Goal: Entertainment & Leisure: Consume media (video, audio)

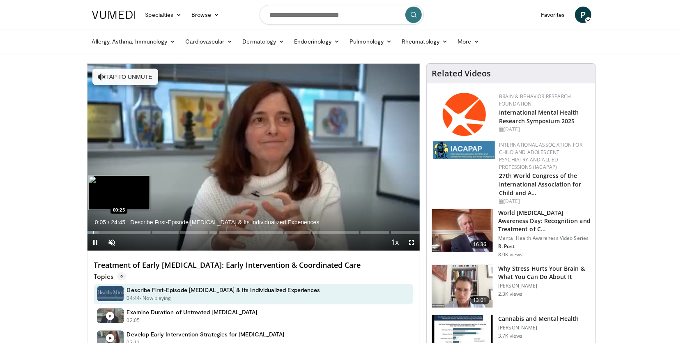
click at [93, 232] on div "Progress Bar" at bounding box center [93, 232] width 1 height 3
click at [103, 232] on div "Loaded : 5.37% 01:11" at bounding box center [253, 232] width 333 height 3
click at [126, 232] on div "Progress Bar" at bounding box center [126, 232] width 1 height 3
